Goal: Task Accomplishment & Management: Manage account settings

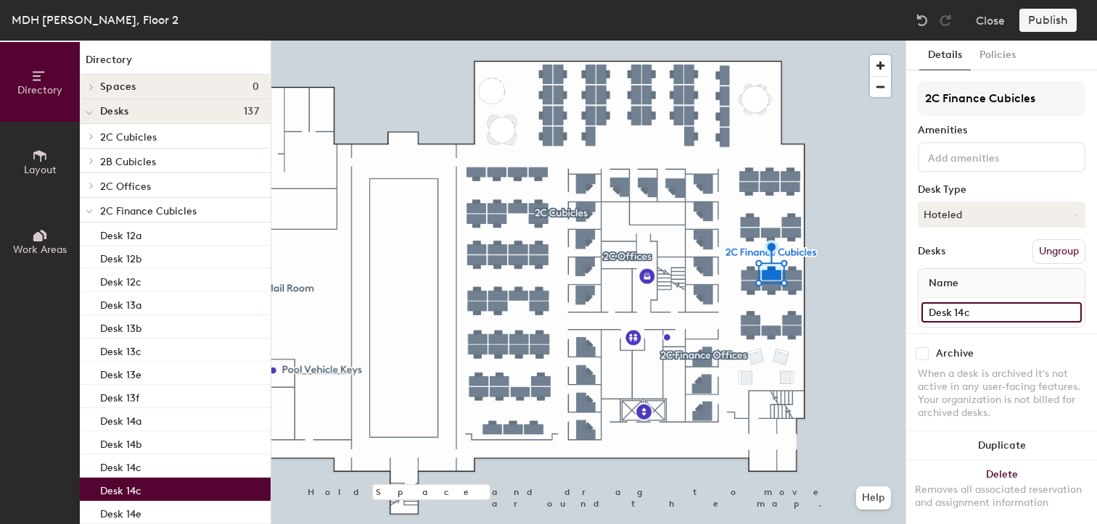
click at [997, 309] on input "Desk 14c" at bounding box center [1001, 312] width 160 height 20
type input "Desk 14d"
click at [1001, 347] on div "Archive" at bounding box center [1001, 353] width 168 height 13
click at [1052, 23] on button "Publish" at bounding box center [1047, 20] width 57 height 23
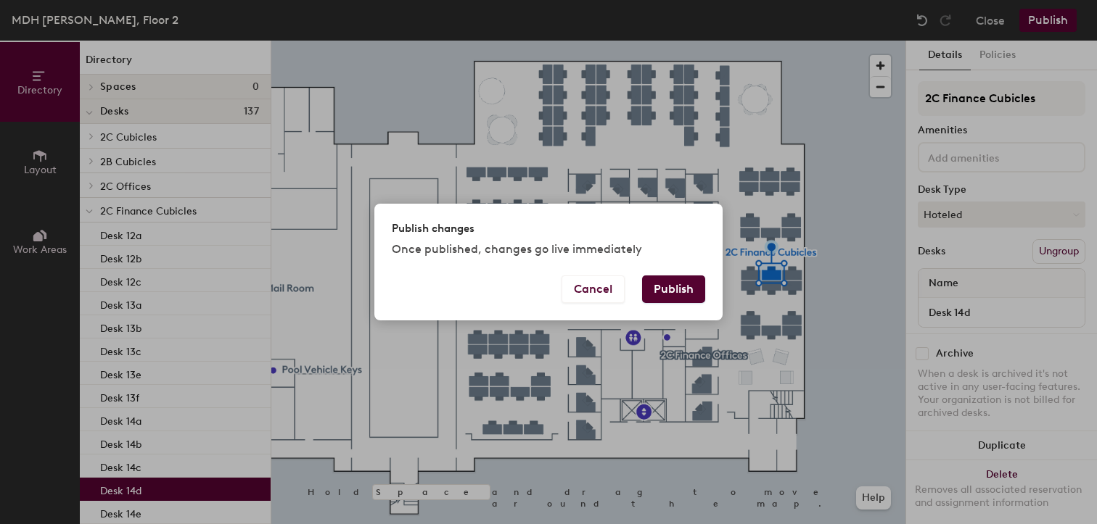
click at [664, 285] on button "Publish" at bounding box center [673, 290] width 63 height 28
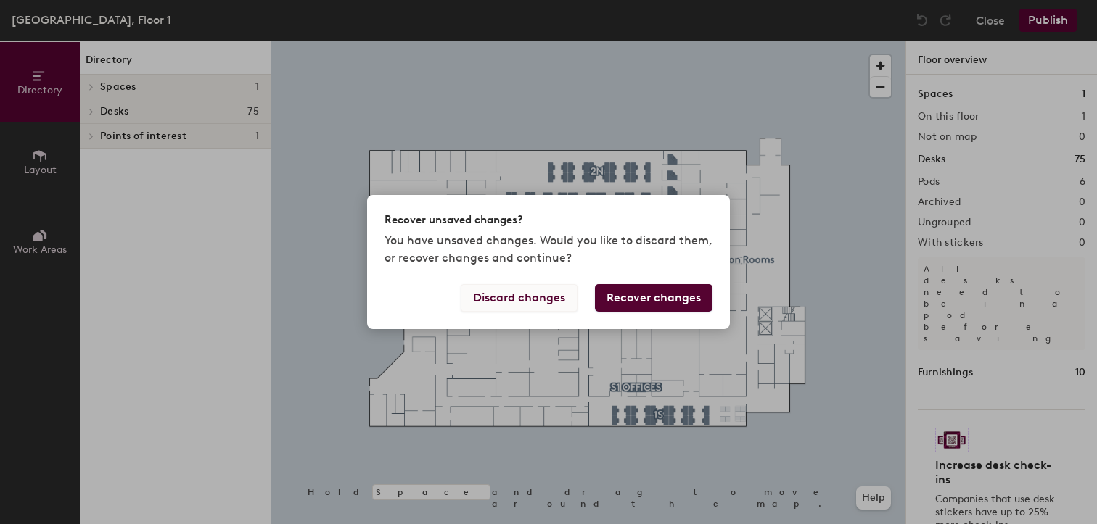
click at [534, 298] on button "Discard changes" at bounding box center [519, 298] width 117 height 28
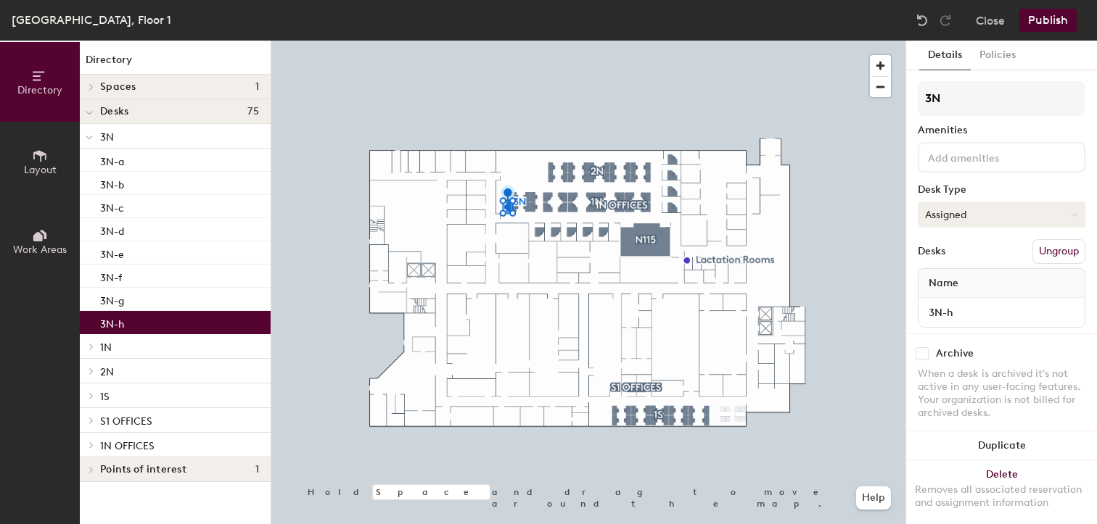
click at [965, 211] on button "Assigned" at bounding box center [1001, 215] width 168 height 26
click at [1039, 17] on button "Publish" at bounding box center [1047, 20] width 57 height 23
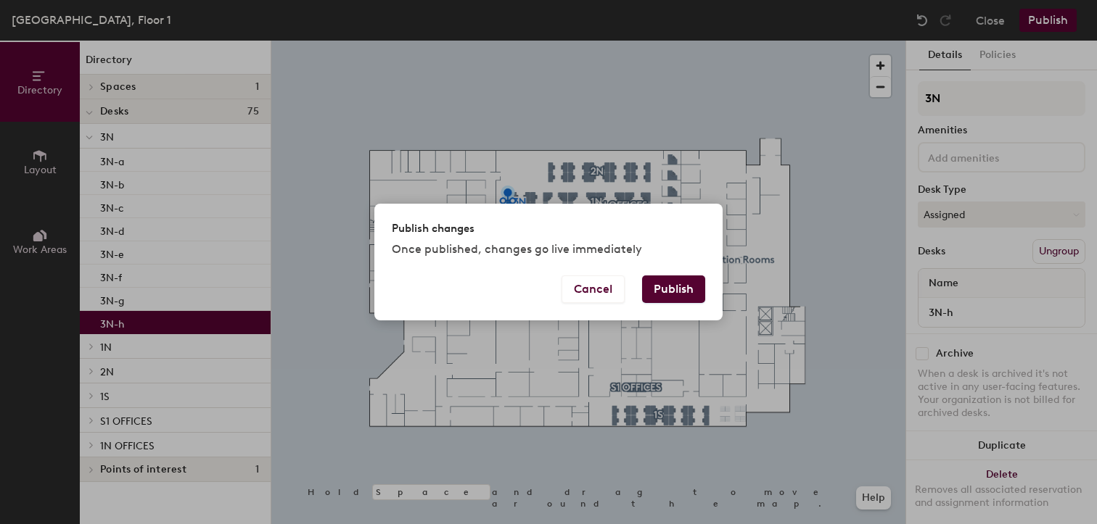
click at [674, 284] on button "Publish" at bounding box center [673, 290] width 63 height 28
